Goal: Check status: Check status

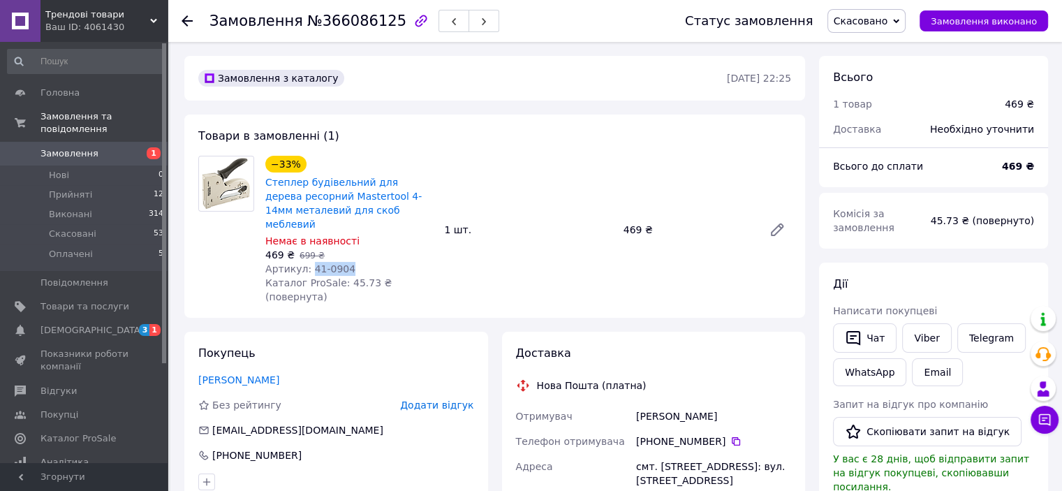
click at [98, 147] on span "Замовлення" at bounding box center [84, 153] width 89 height 13
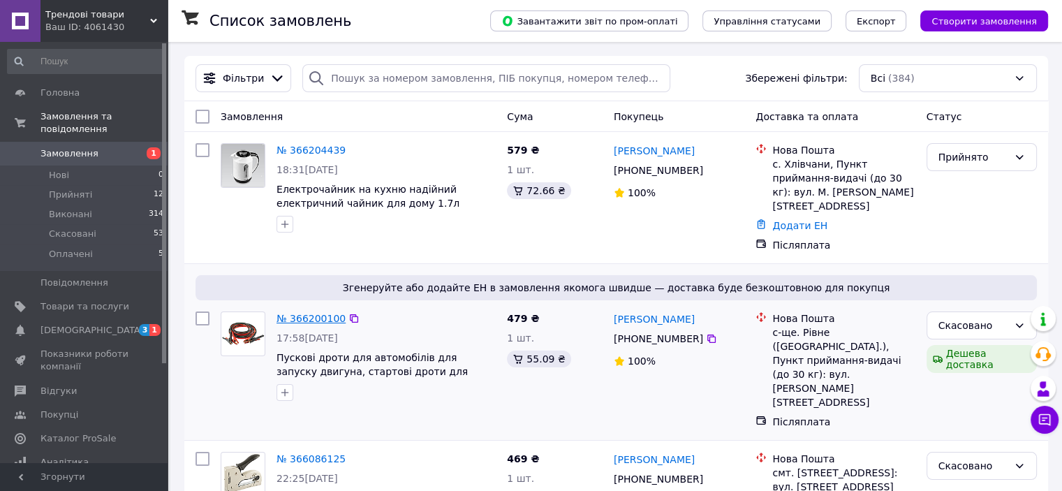
click at [317, 313] on link "№ 366200100" at bounding box center [310, 318] width 69 height 11
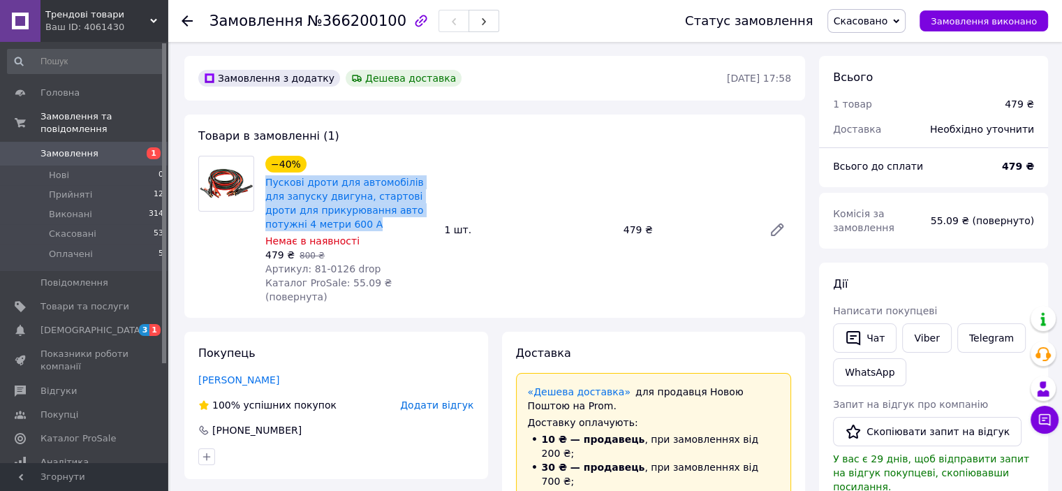
drag, startPoint x: 324, startPoint y: 224, endPoint x: 261, endPoint y: 186, distance: 73.3
click at [261, 186] on div "−40% Пускові дроти для автомобілів для запуску двигуна, стартові дроти для прик…" at bounding box center [349, 230] width 179 height 154
copy link "Пускові дроти для автомобілів для запуску двигуна, стартові дроти для прикурюва…"
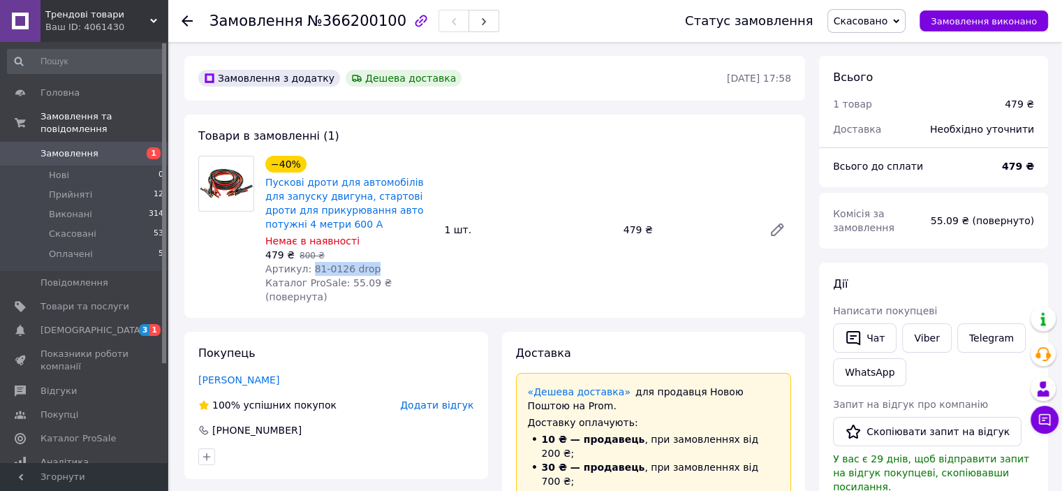
drag, startPoint x: 307, startPoint y: 267, endPoint x: 401, endPoint y: 270, distance: 93.6
click at [401, 270] on div "Артикул: 81-0126 drop" at bounding box center [349, 269] width 168 height 14
copy span "81-0126 drop"
click at [103, 147] on span "Замовлення" at bounding box center [84, 153] width 89 height 13
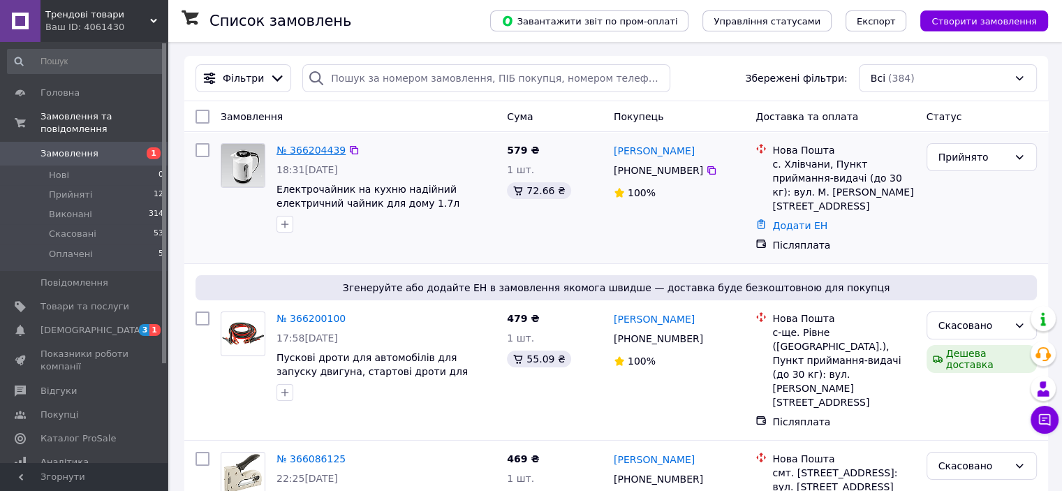
click at [313, 149] on link "№ 366204439" at bounding box center [310, 149] width 69 height 11
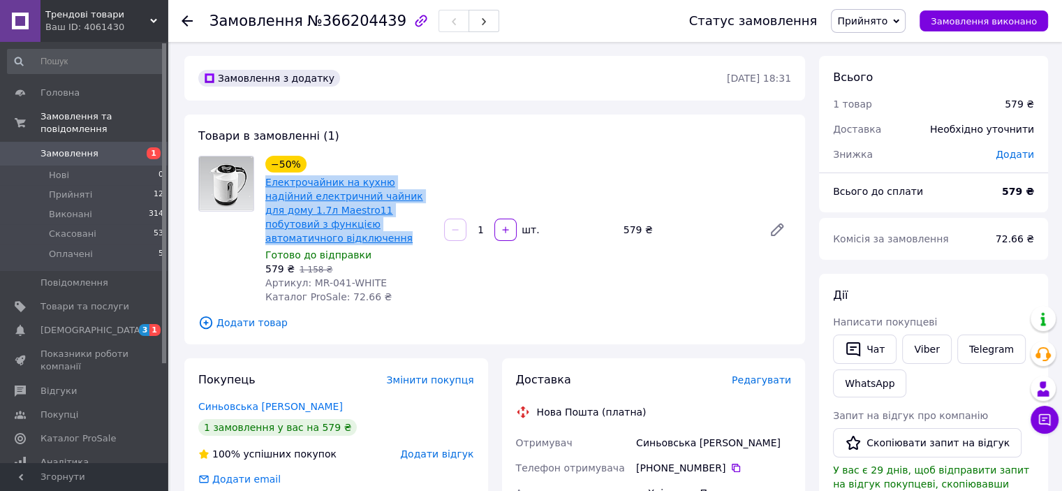
drag, startPoint x: 403, startPoint y: 224, endPoint x: 265, endPoint y: 181, distance: 144.2
click at [265, 181] on span "Електрочайник на кухню надійний електричний чайник для дому 1.7л Maestro11 побу…" at bounding box center [349, 210] width 168 height 70
copy link "Електрочайник на кухню надійний електричний чайник для дому 1.7л Maestro11 побу…"
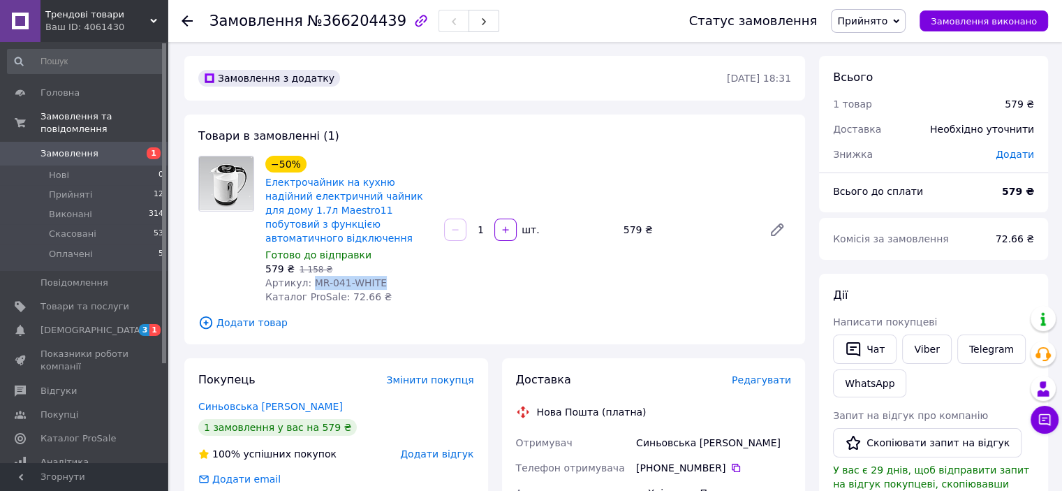
drag, startPoint x: 305, startPoint y: 267, endPoint x: 394, endPoint y: 269, distance: 88.7
click at [396, 276] on div "Артикул: MR-041-WHITE" at bounding box center [349, 283] width 168 height 14
copy span "MR-041-WHITE"
click at [103, 147] on span "Замовлення" at bounding box center [84, 153] width 89 height 13
